Goal: Task Accomplishment & Management: Manage account settings

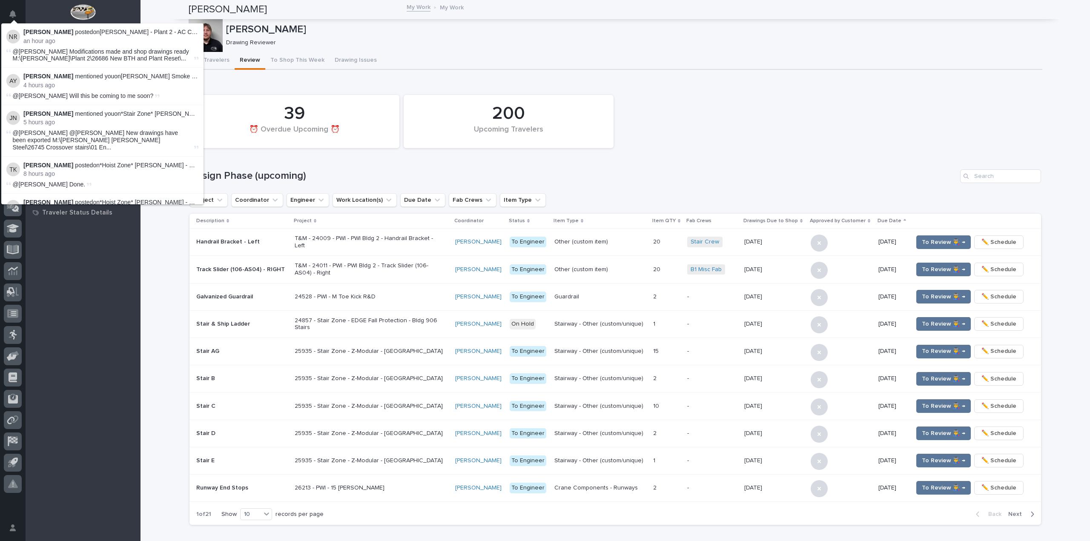
scroll to position [530, 0]
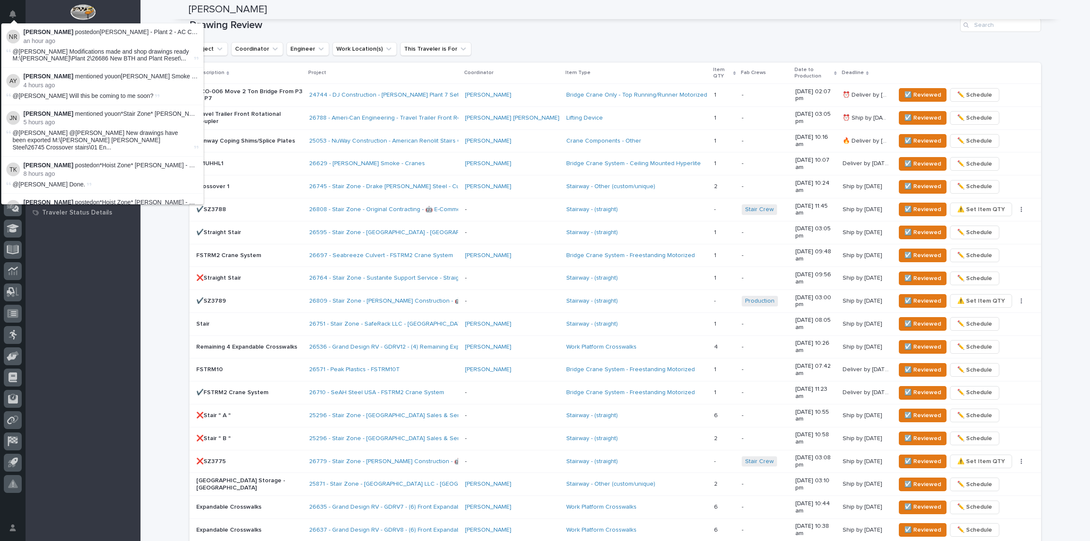
click at [88, 265] on div "My Work My Work All Engineers Project Managers and Engineers All Managers Proje…" at bounding box center [83, 296] width 115 height 490
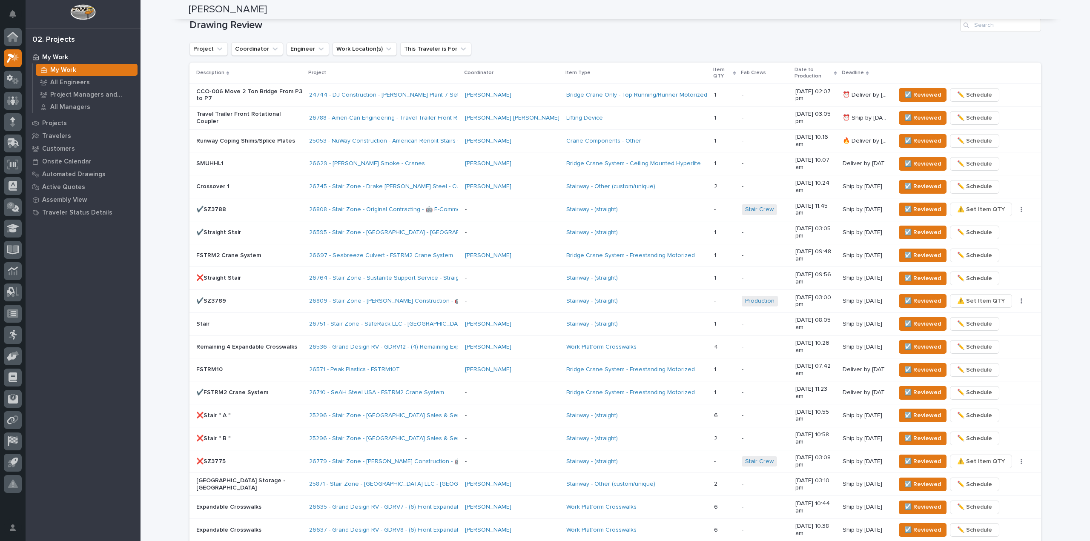
click at [157, 291] on div "**********" at bounding box center [614, 105] width 949 height 1268
click at [909, 227] on span "☑️ Reviewed" at bounding box center [922, 232] width 37 height 10
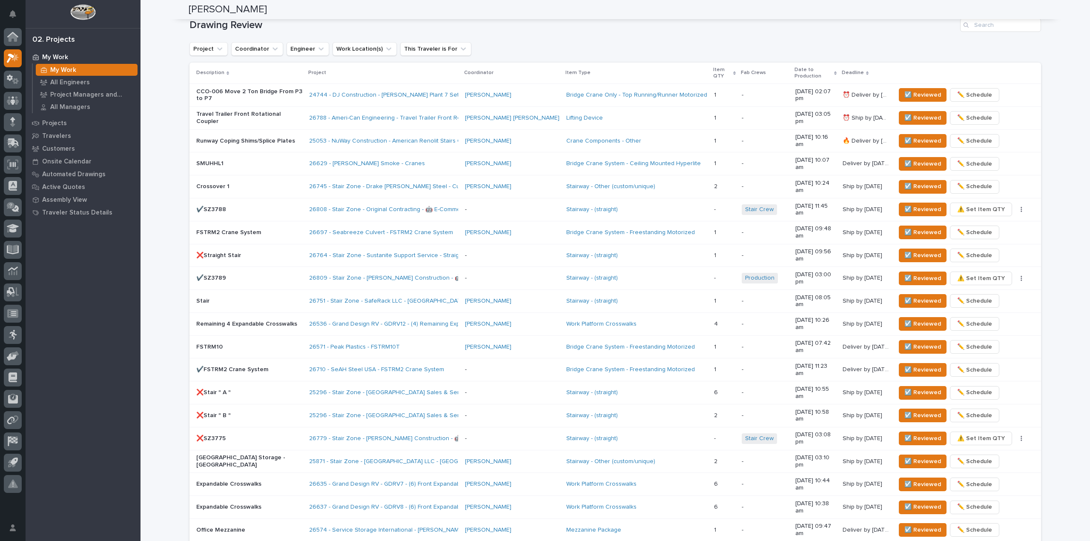
scroll to position [523, 0]
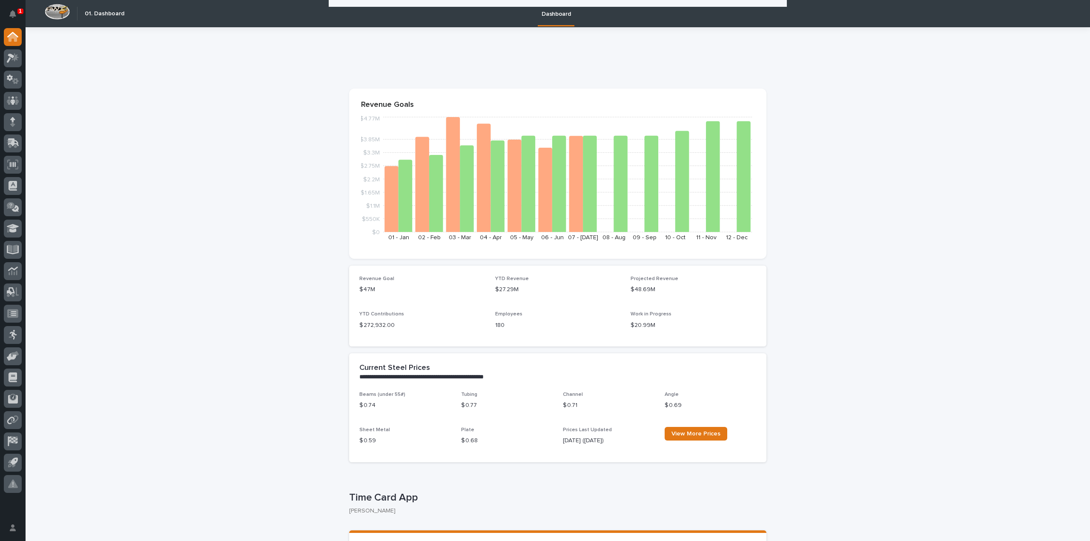
scroll to position [170, 0]
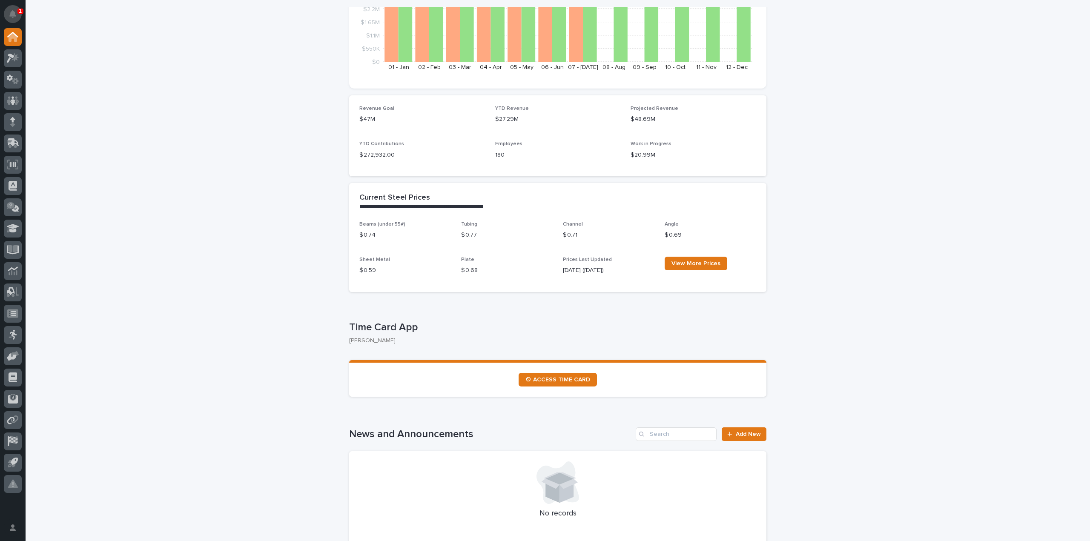
click at [12, 11] on icon "Notifications" at bounding box center [12, 14] width 7 height 8
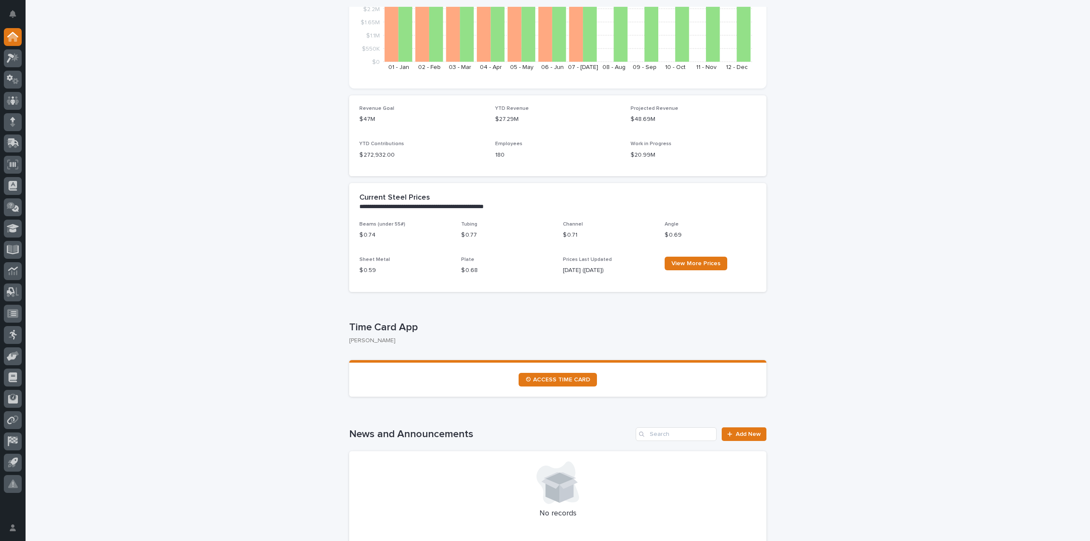
click at [568, 372] on section "⏲ ACCESS TIME CARD" at bounding box center [557, 378] width 417 height 37
click at [573, 379] on span "⏲ ACCESS TIME CARD" at bounding box center [557, 380] width 65 height 6
